Goal: Task Accomplishment & Management: Use online tool/utility

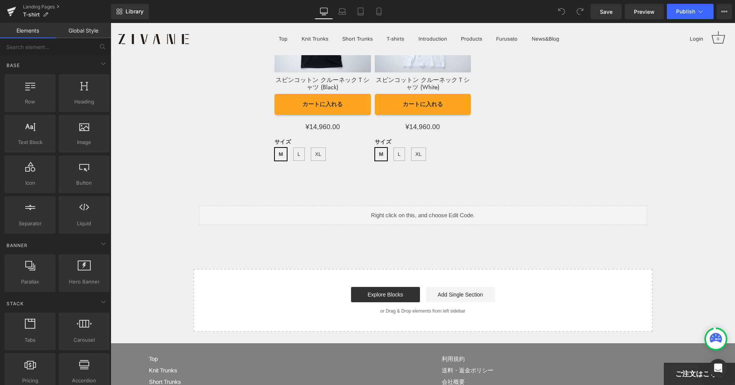
scroll to position [6479, 0]
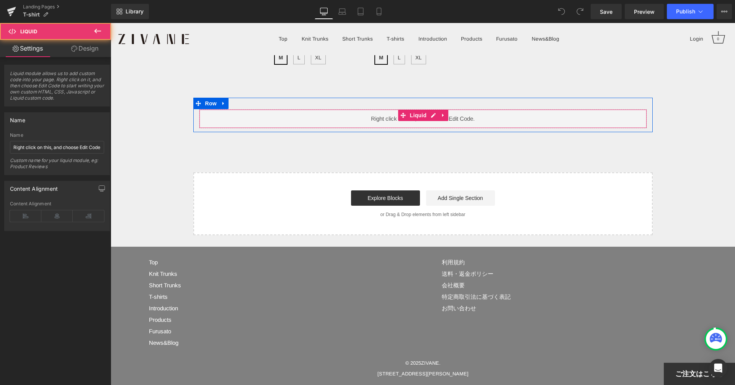
click at [396, 126] on div "Liquid" at bounding box center [423, 118] width 448 height 19
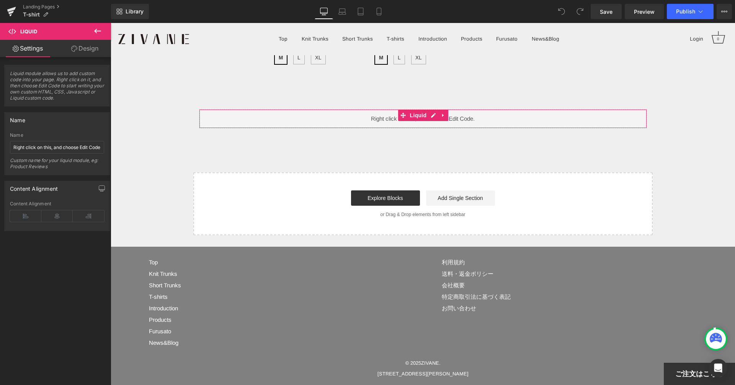
click at [82, 54] on link "Design" at bounding box center [84, 48] width 55 height 17
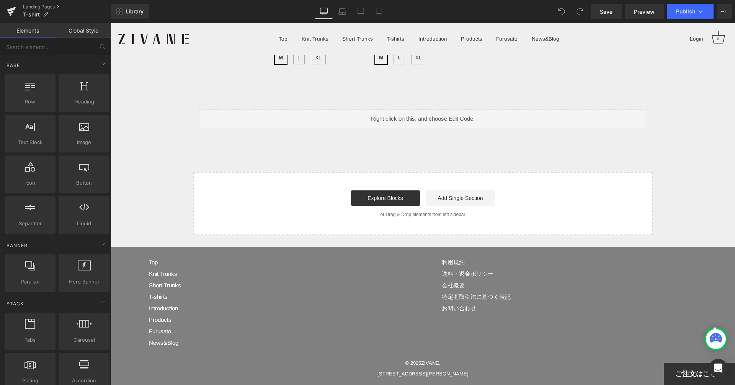
click at [299, 195] on div "Explore Blocks Add Single Section" at bounding box center [423, 197] width 435 height 15
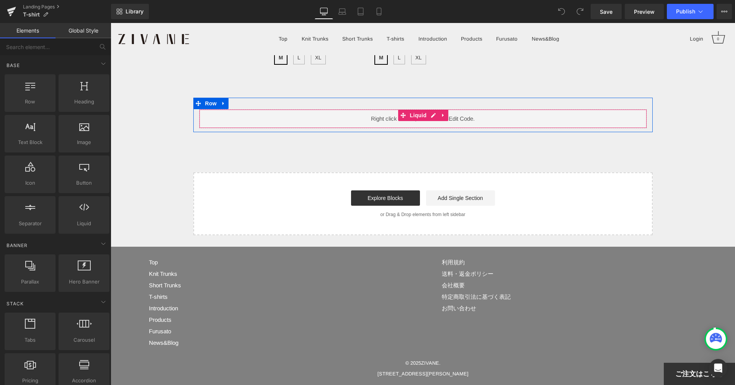
click at [341, 119] on div "Liquid" at bounding box center [423, 118] width 448 height 19
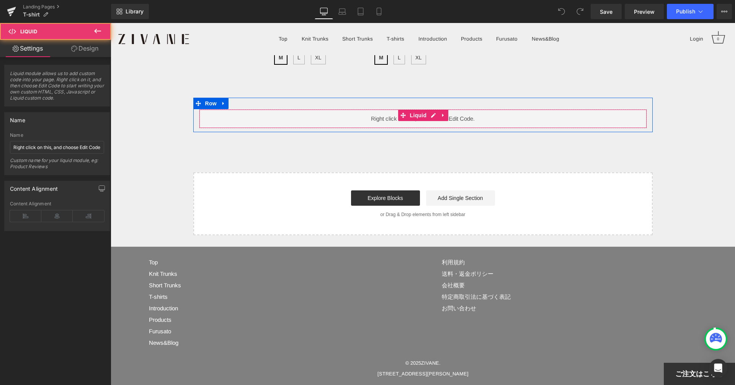
click at [374, 123] on div "Liquid" at bounding box center [423, 118] width 448 height 19
click at [433, 115] on div "Liquid" at bounding box center [423, 118] width 448 height 19
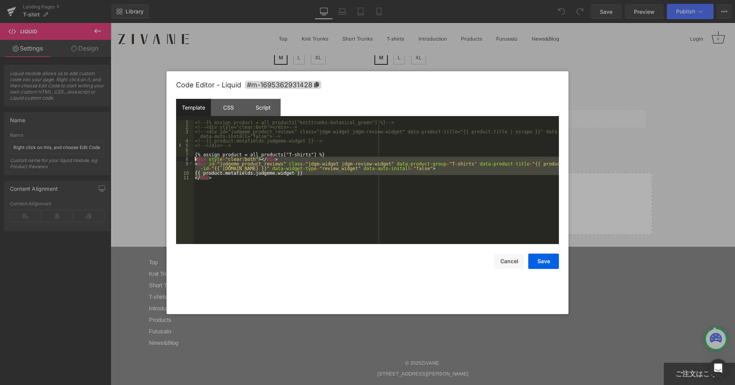
drag, startPoint x: 259, startPoint y: 191, endPoint x: 192, endPoint y: 155, distance: 76.0
click at [192, 155] on pre "1 2 3 4 5 6 7 8 9 10 11 <!-- {% assign product = all_products["knittrunks-botan…" at bounding box center [367, 182] width 383 height 124
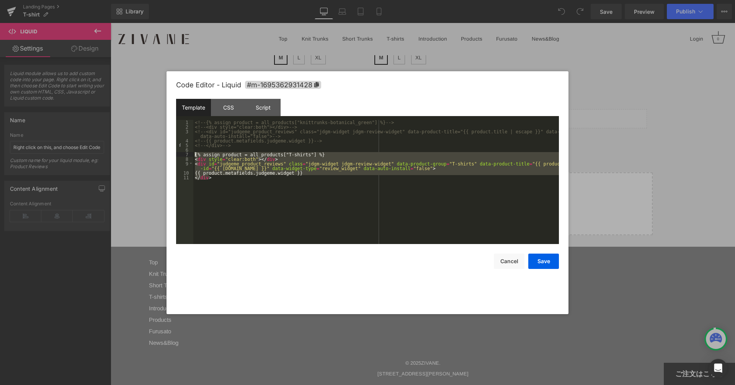
click at [381, 180] on div "<!-- {% assign product = all_products["knittrunks-botanical_green"] %} --> <!--…" at bounding box center [376, 186] width 366 height 133
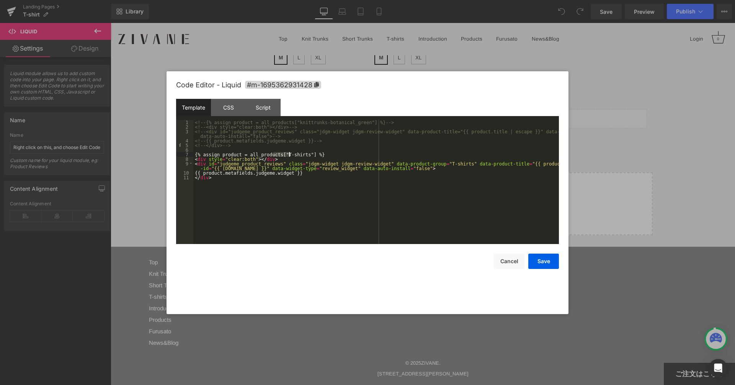
drag, startPoint x: 273, startPoint y: 154, endPoint x: 292, endPoint y: 154, distance: 18.8
click at [292, 154] on div "<!-- {% assign product = all_products["knittrunks-botanical_green"] %} --> <!--…" at bounding box center [376, 186] width 366 height 133
click at [543, 253] on div "Save Cancel" at bounding box center [367, 256] width 383 height 25
click at [543, 257] on button "Save" at bounding box center [543, 260] width 31 height 15
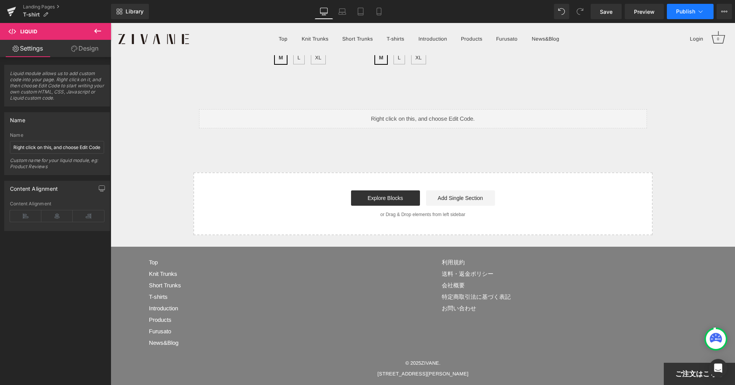
click at [684, 9] on span "Publish" at bounding box center [685, 11] width 19 height 6
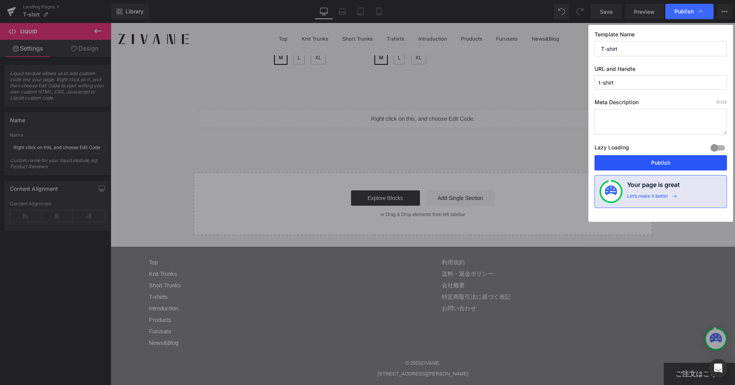
click at [678, 166] on button "Publish" at bounding box center [660, 162] width 132 height 15
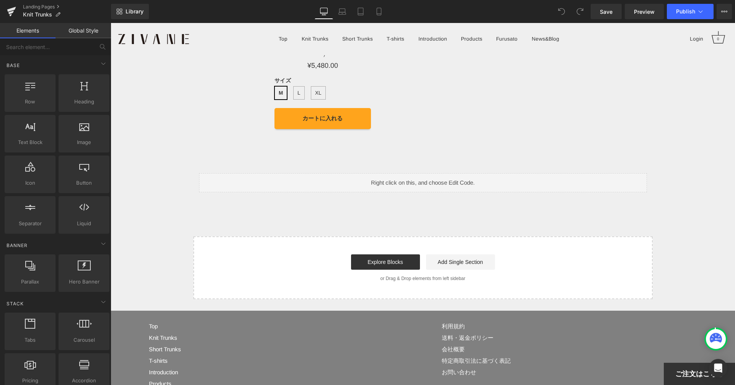
scroll to position [8491, 0]
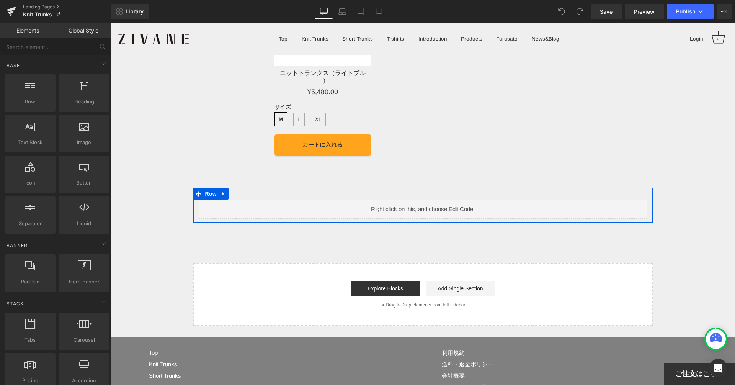
click at [505, 188] on div "Liquid Row" at bounding box center [422, 205] width 459 height 34
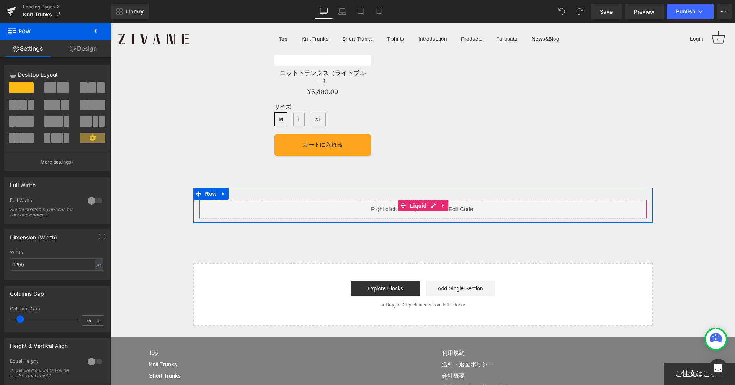
click at [323, 199] on div "Liquid" at bounding box center [423, 208] width 448 height 19
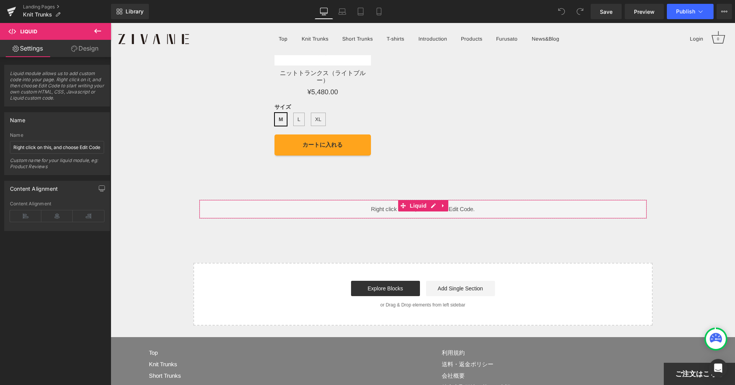
click at [88, 46] on link "Design" at bounding box center [84, 48] width 55 height 17
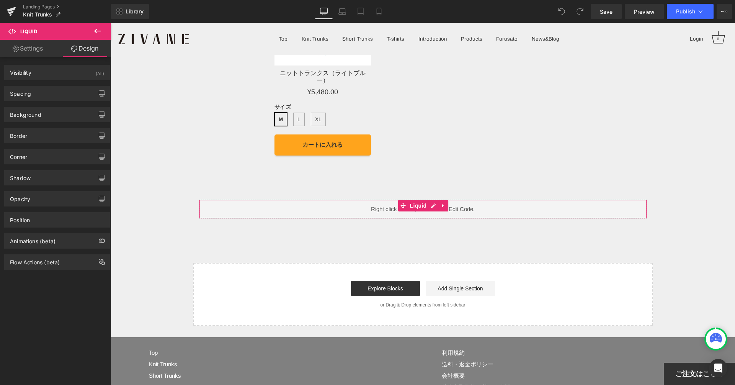
click at [33, 54] on link "Settings" at bounding box center [27, 48] width 55 height 17
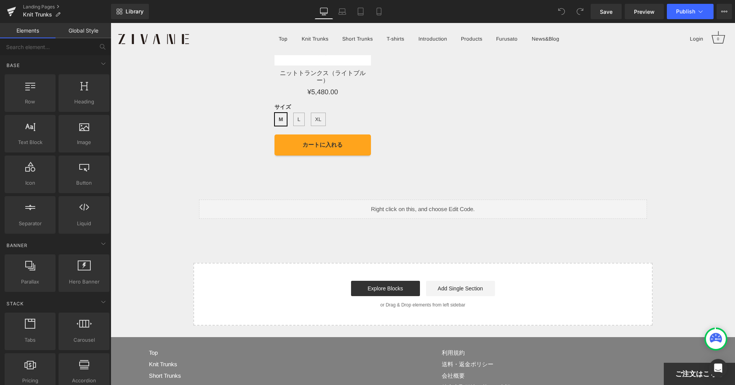
click at [314, 263] on div "Start building your page Explore Blocks Add Single Section or Drag & Drop eleme…" at bounding box center [423, 293] width 458 height 61
click at [323, 281] on div "Explore Blocks Add Single Section" at bounding box center [423, 288] width 435 height 15
click at [434, 201] on div "Liquid" at bounding box center [423, 208] width 448 height 19
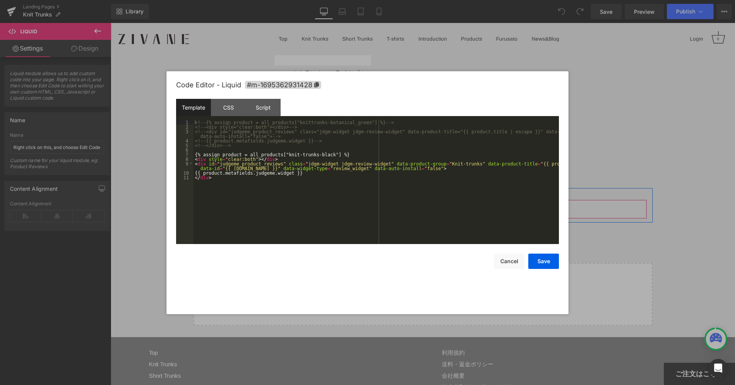
click at [434, 199] on div "Liquid" at bounding box center [423, 208] width 448 height 19
click at [344, 176] on div "<!-- {% assign product = all_products["knittrunks-botanical_green"] %} --> <!--…" at bounding box center [376, 186] width 366 height 133
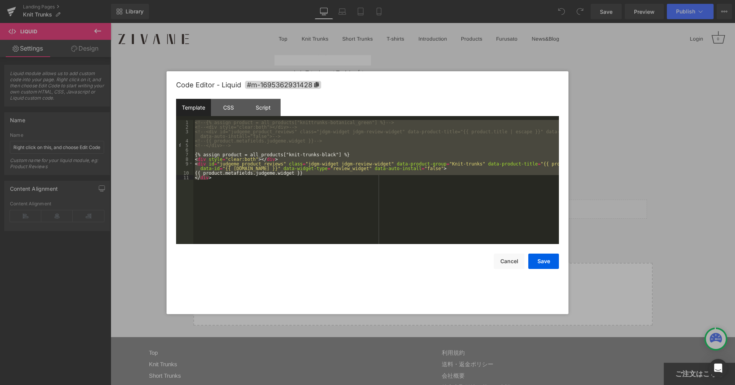
click at [256, 163] on div "<!-- {% assign product = all_products["knittrunks-botanical_green"] %} --> <!--…" at bounding box center [376, 186] width 366 height 133
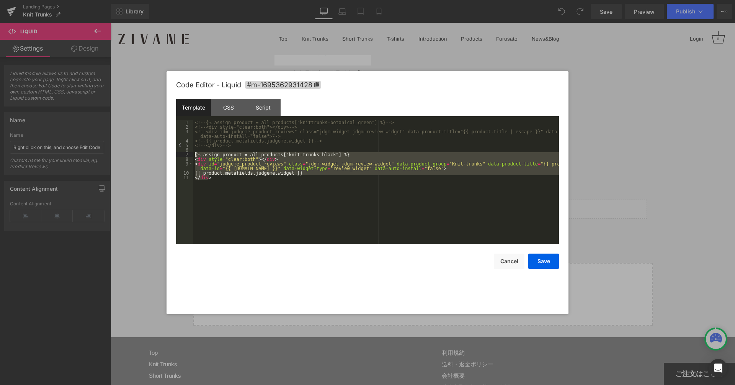
drag, startPoint x: 216, startPoint y: 181, endPoint x: 191, endPoint y: 153, distance: 37.7
click at [191, 153] on pre "1 2 3 4 5 6 7 8 9 10 11 <!-- {% assign product = all_products["knittrunks-botan…" at bounding box center [367, 182] width 383 height 124
click at [503, 264] on button "Cancel" at bounding box center [509, 260] width 31 height 15
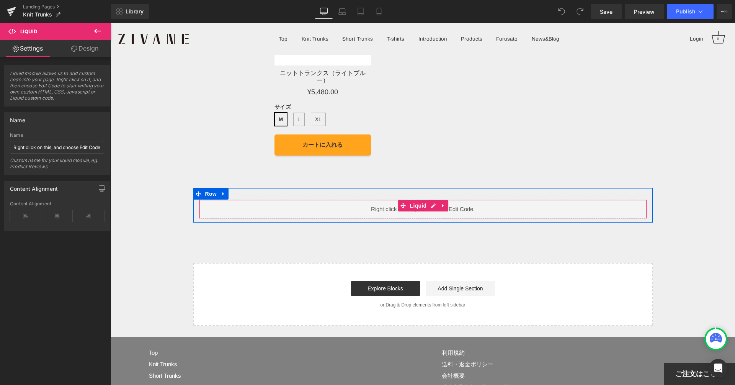
click at [439, 199] on div "Liquid" at bounding box center [423, 208] width 448 height 19
click at [433, 199] on div "Liquid" at bounding box center [423, 208] width 448 height 19
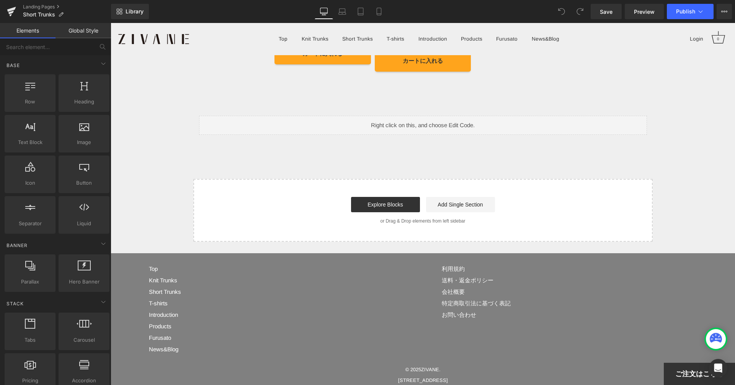
scroll to position [7912, 0]
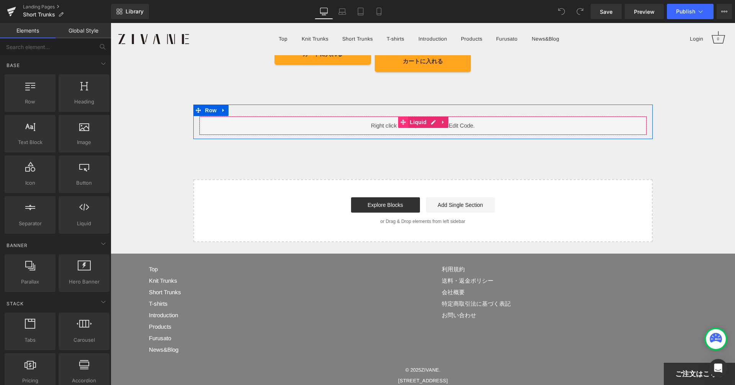
click at [400, 121] on div "Liquid" at bounding box center [423, 125] width 448 height 19
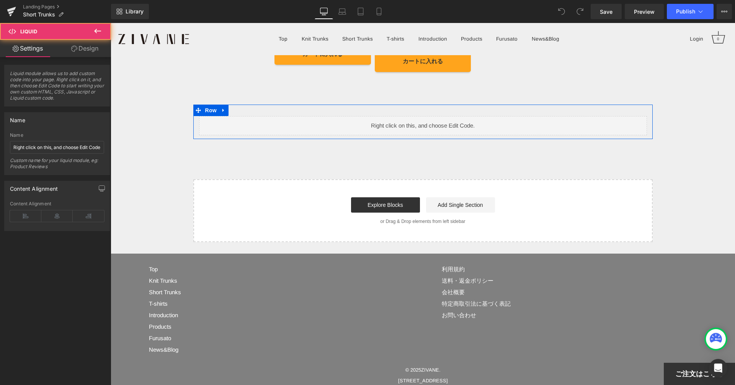
click at [434, 119] on div "Liquid" at bounding box center [423, 125] width 448 height 19
